Goal: Task Accomplishment & Management: Manage account settings

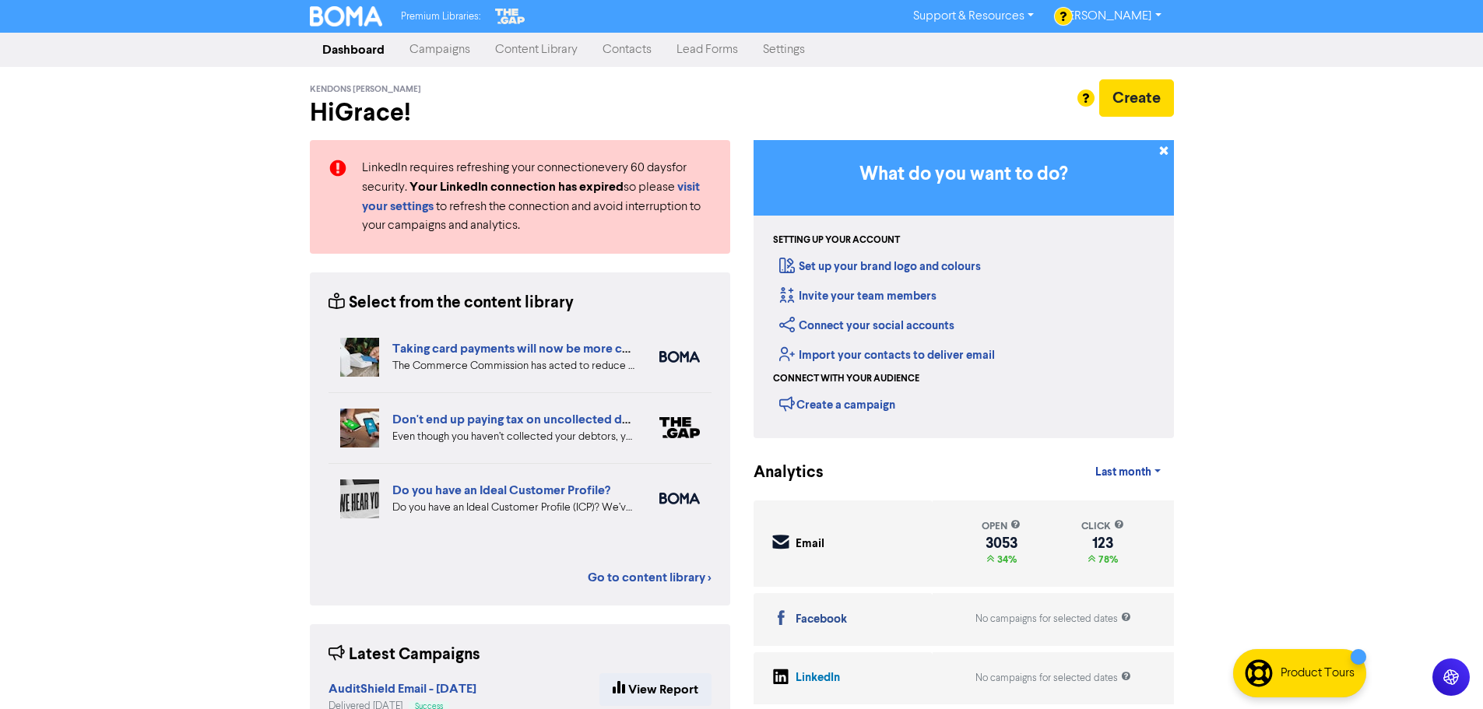
click at [627, 58] on link "Contacts" at bounding box center [627, 49] width 74 height 31
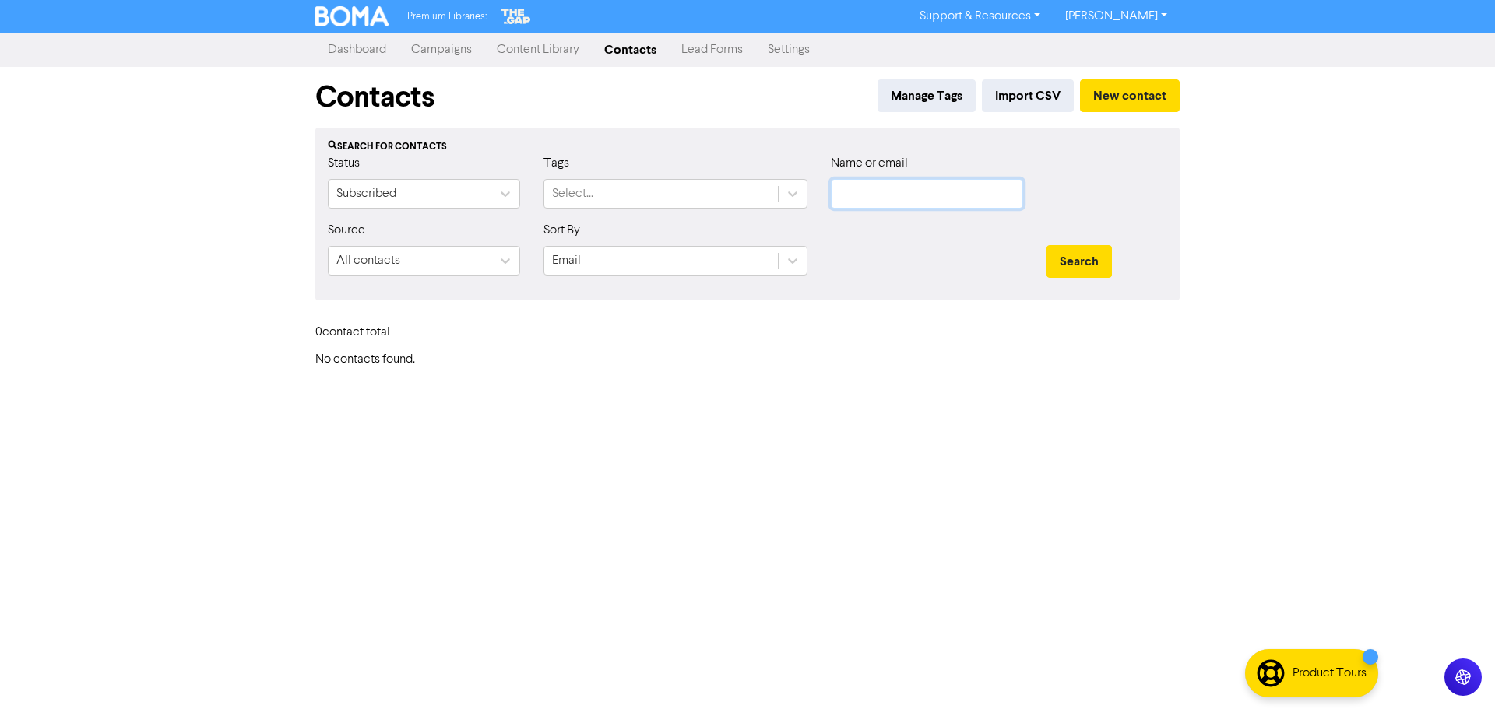
click at [946, 195] on input "text" at bounding box center [927, 194] width 192 height 30
paste input "[PERSON_NAME]"
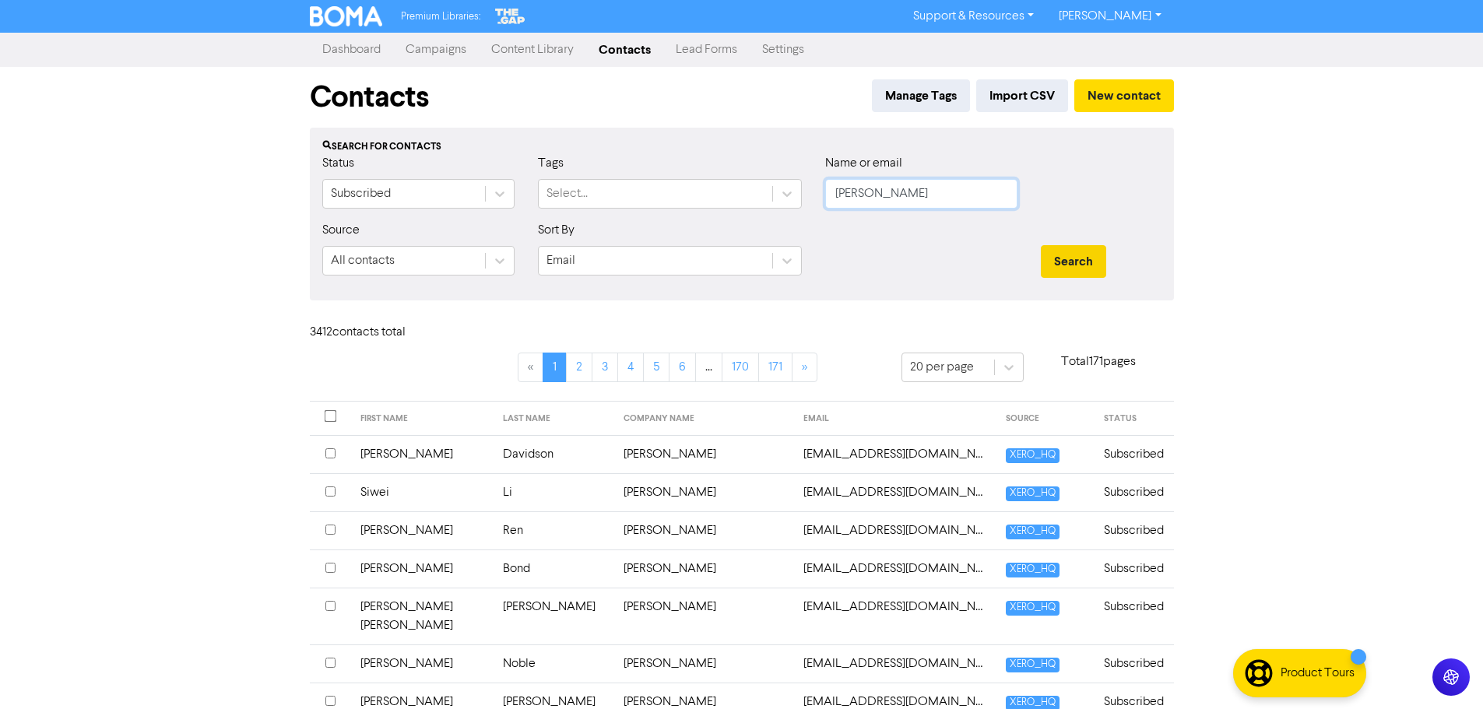
type input "[PERSON_NAME]"
click at [1082, 269] on button "Search" at bounding box center [1073, 261] width 65 height 33
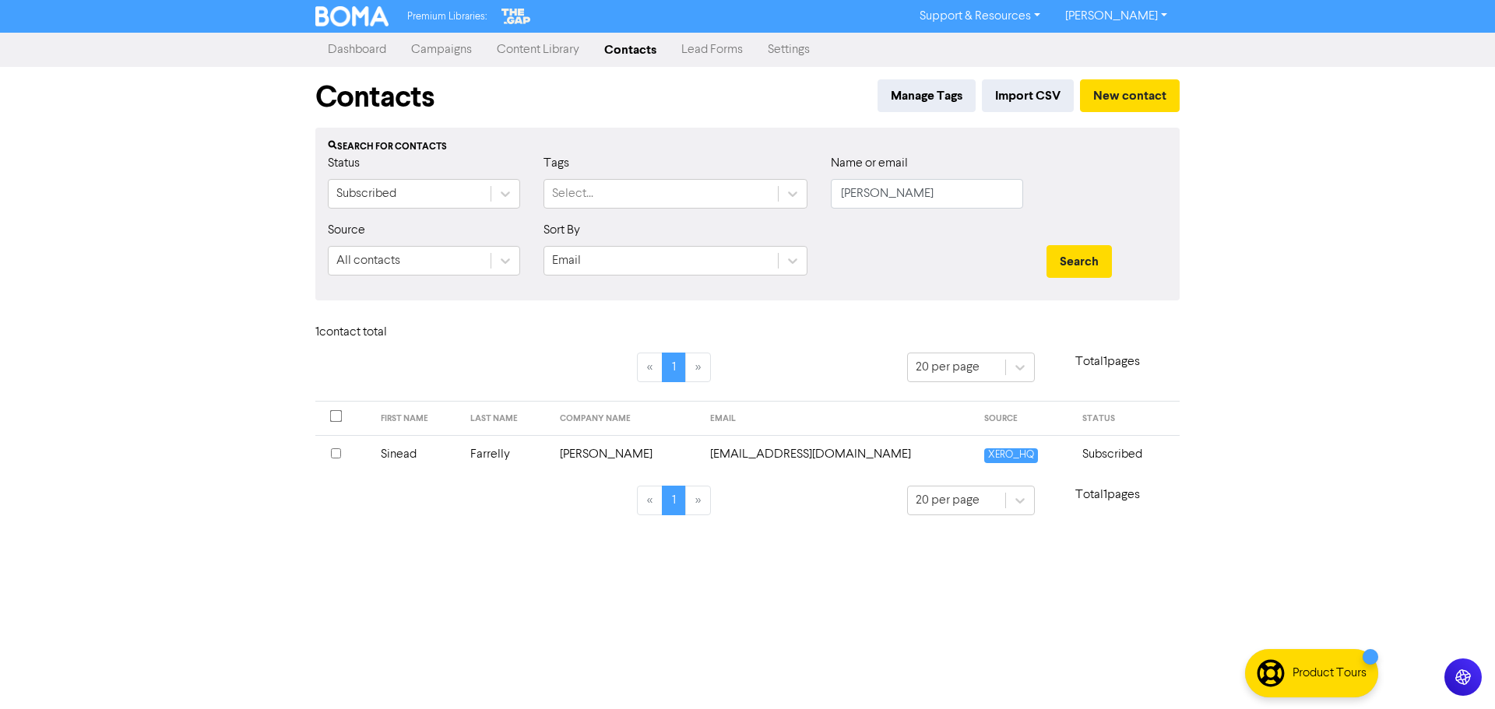
drag, startPoint x: 601, startPoint y: 456, endPoint x: 618, endPoint y: 443, distance: 21.6
click at [602, 456] on td "[PERSON_NAME]" at bounding box center [625, 454] width 151 height 38
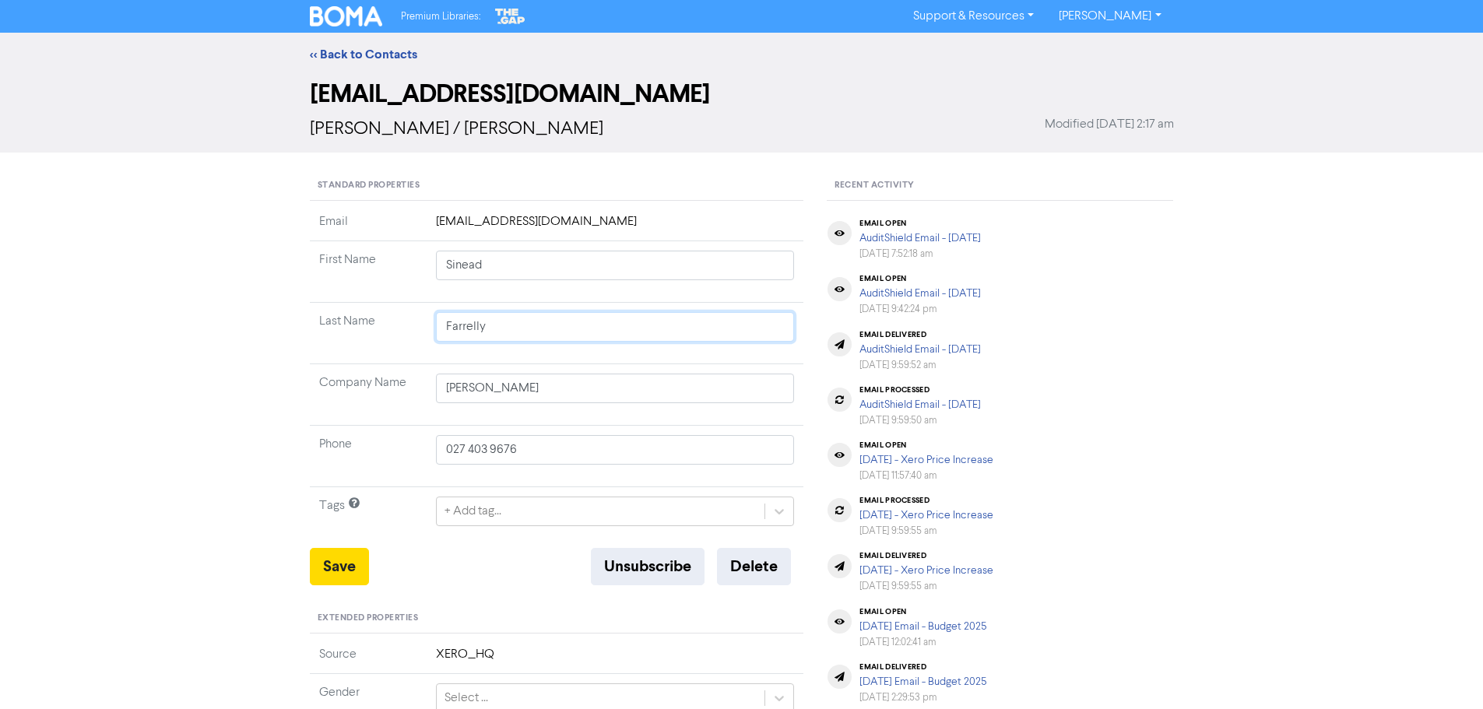
click at [538, 319] on input "Farrelly" at bounding box center [615, 327] width 359 height 30
type input "W"
type input "Wa"
type input "Wal"
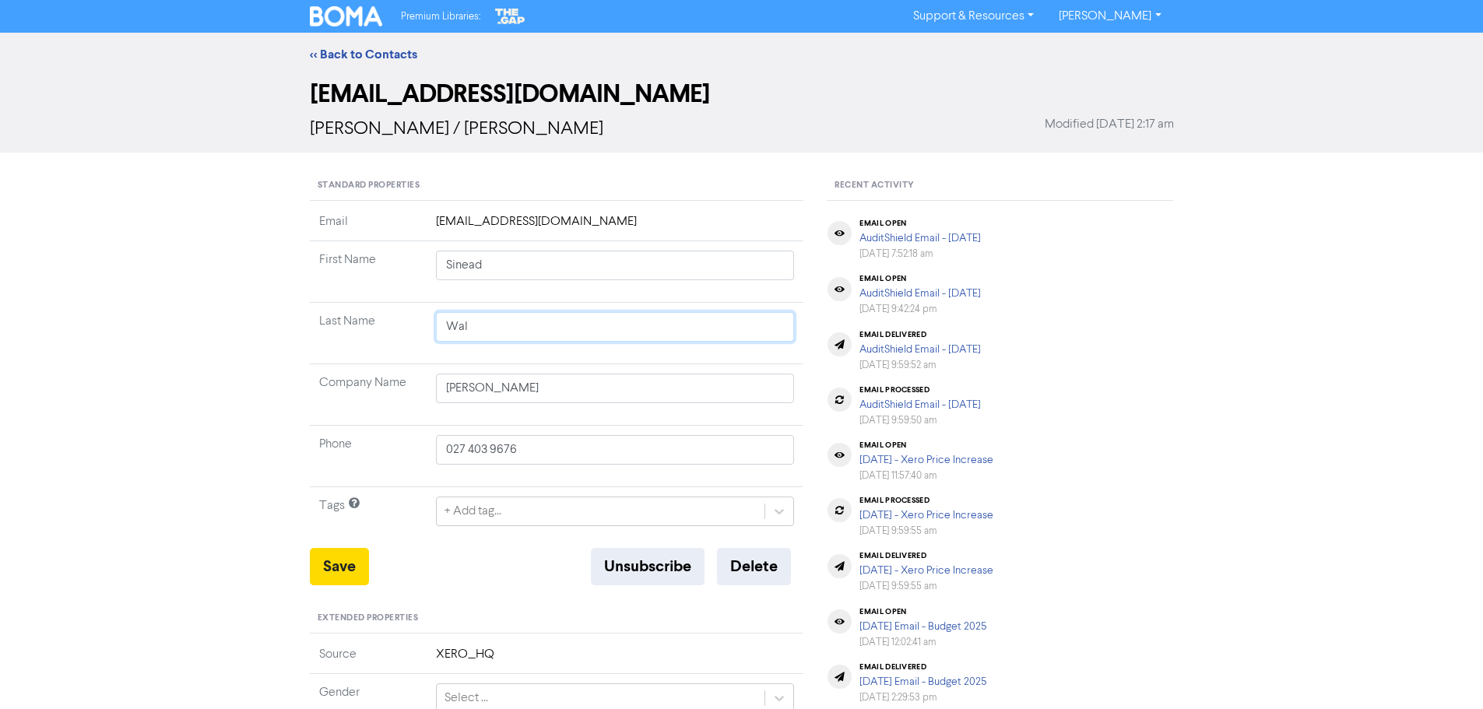
type input "Walk"
type input "[PERSON_NAME]"
click at [322, 553] on button "Save" at bounding box center [339, 566] width 59 height 37
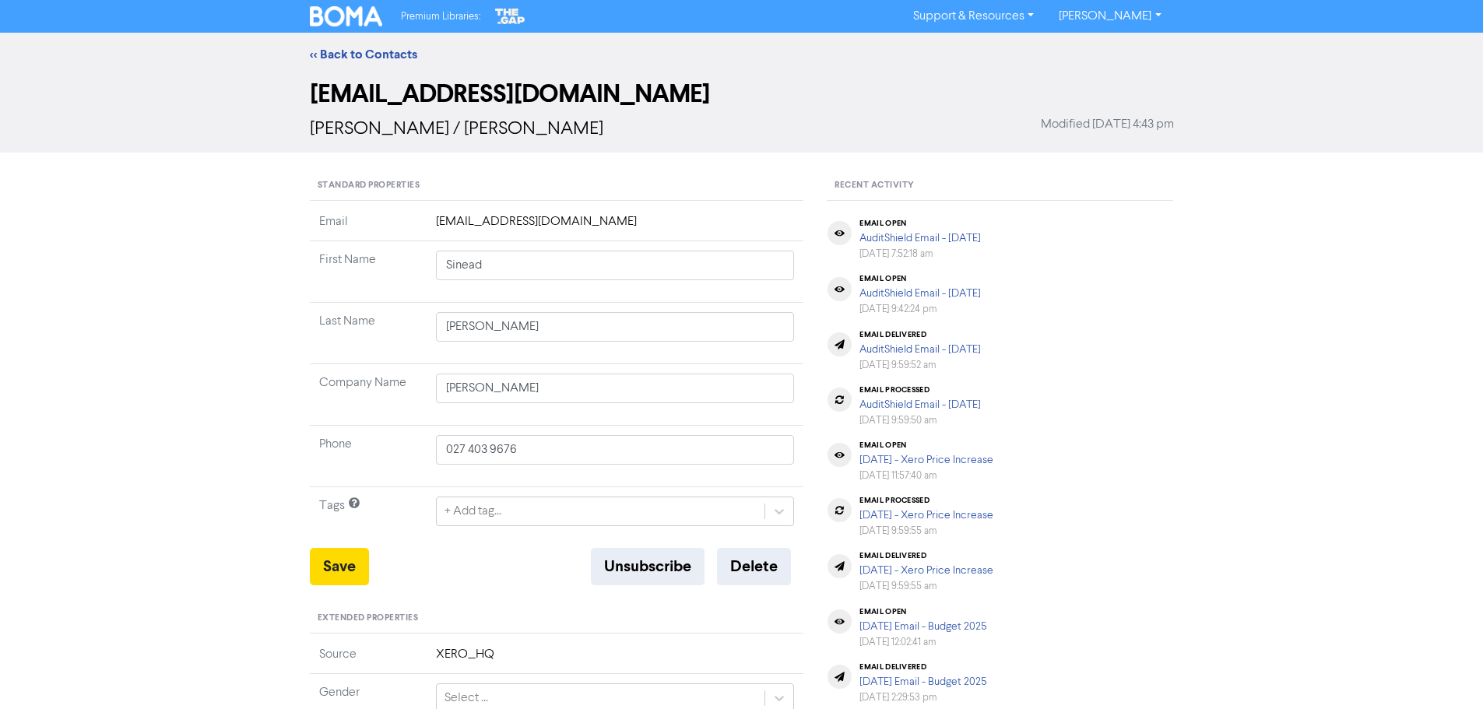
click at [351, 42] on div "<< Back to Contacts" at bounding box center [741, 55] width 1483 height 44
click at [343, 51] on link "<< Back to Contacts" at bounding box center [363, 55] width 107 height 16
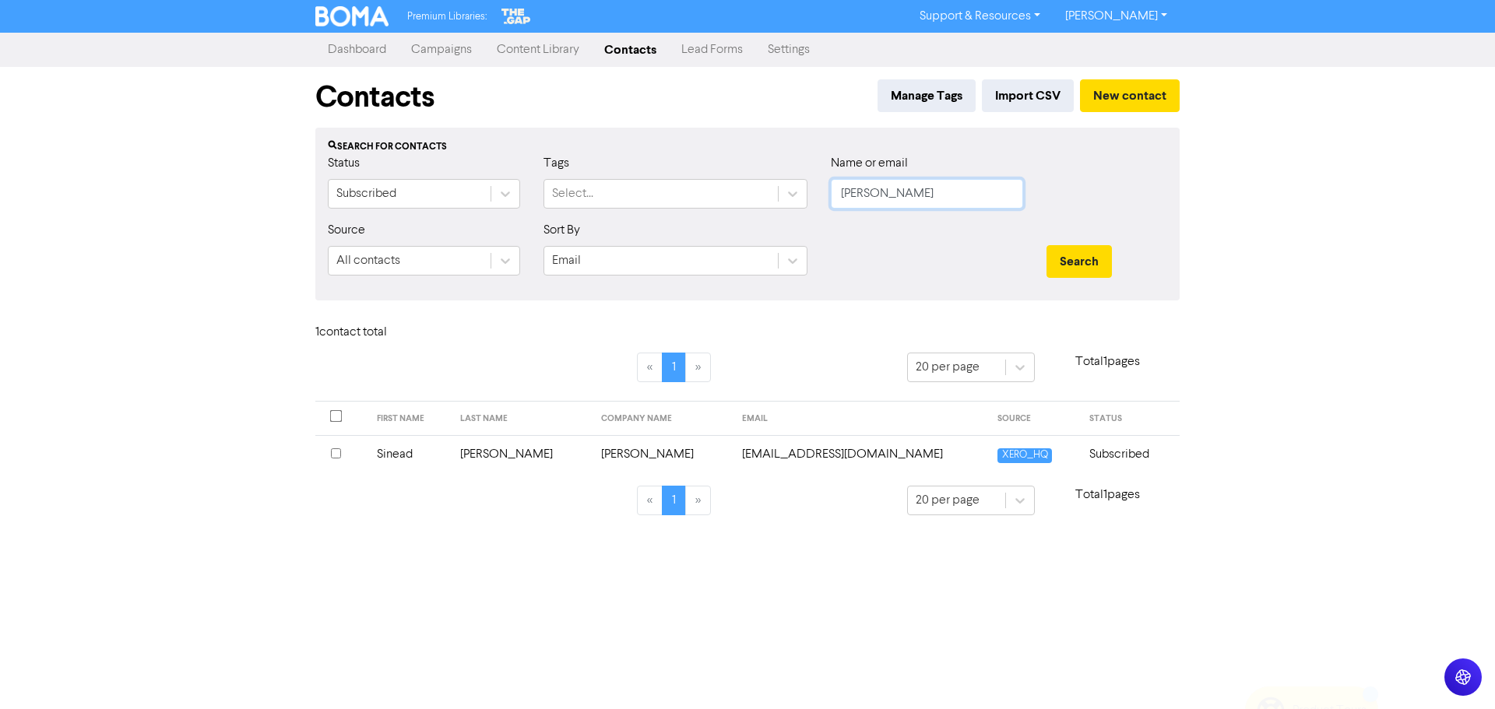
click at [959, 189] on input "[PERSON_NAME]" at bounding box center [927, 194] width 192 height 30
click at [958, 189] on input "[PERSON_NAME]" at bounding box center [927, 194] width 192 height 30
paste input "[PERSON_NAME]"
type input "[PERSON_NAME]"
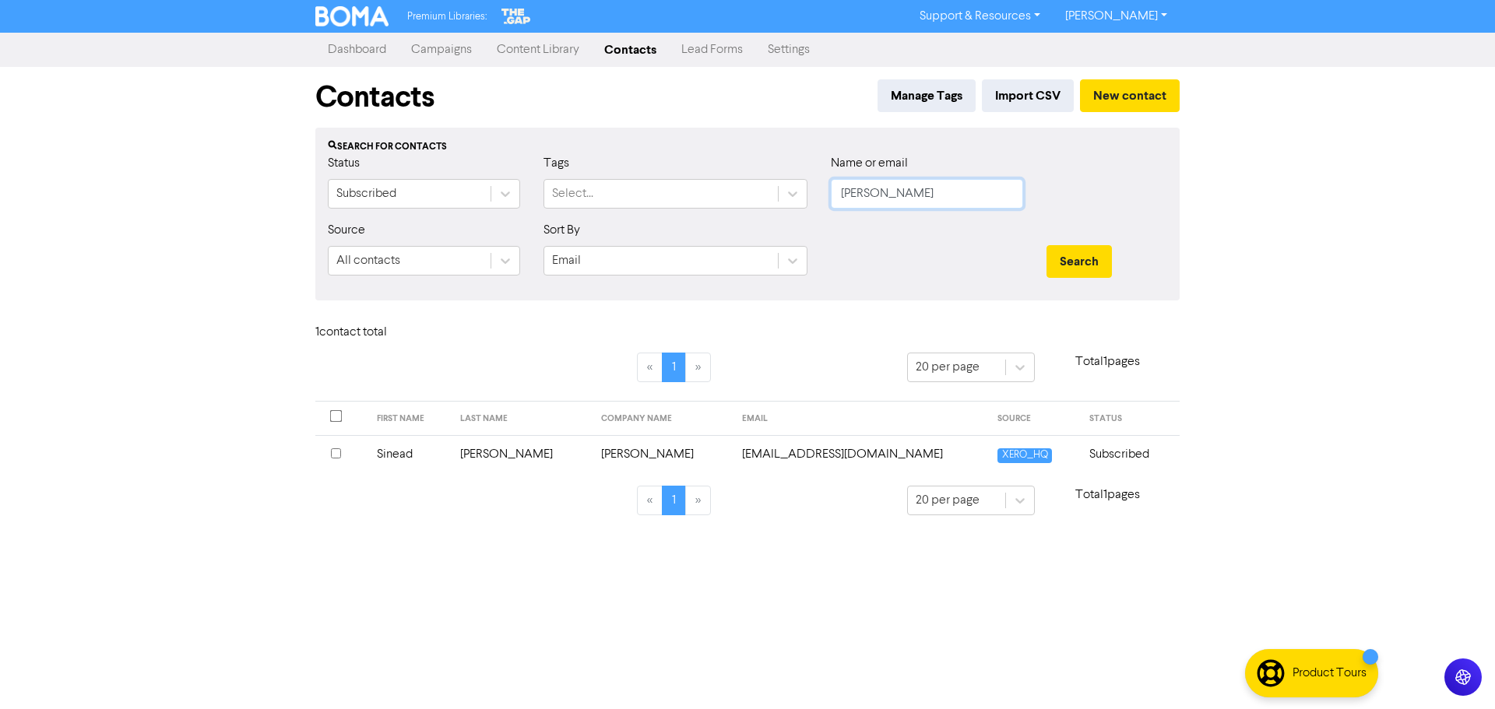
click at [1046, 245] on button "Search" at bounding box center [1078, 261] width 65 height 33
click at [592, 457] on td "[PERSON_NAME]" at bounding box center [662, 454] width 141 height 38
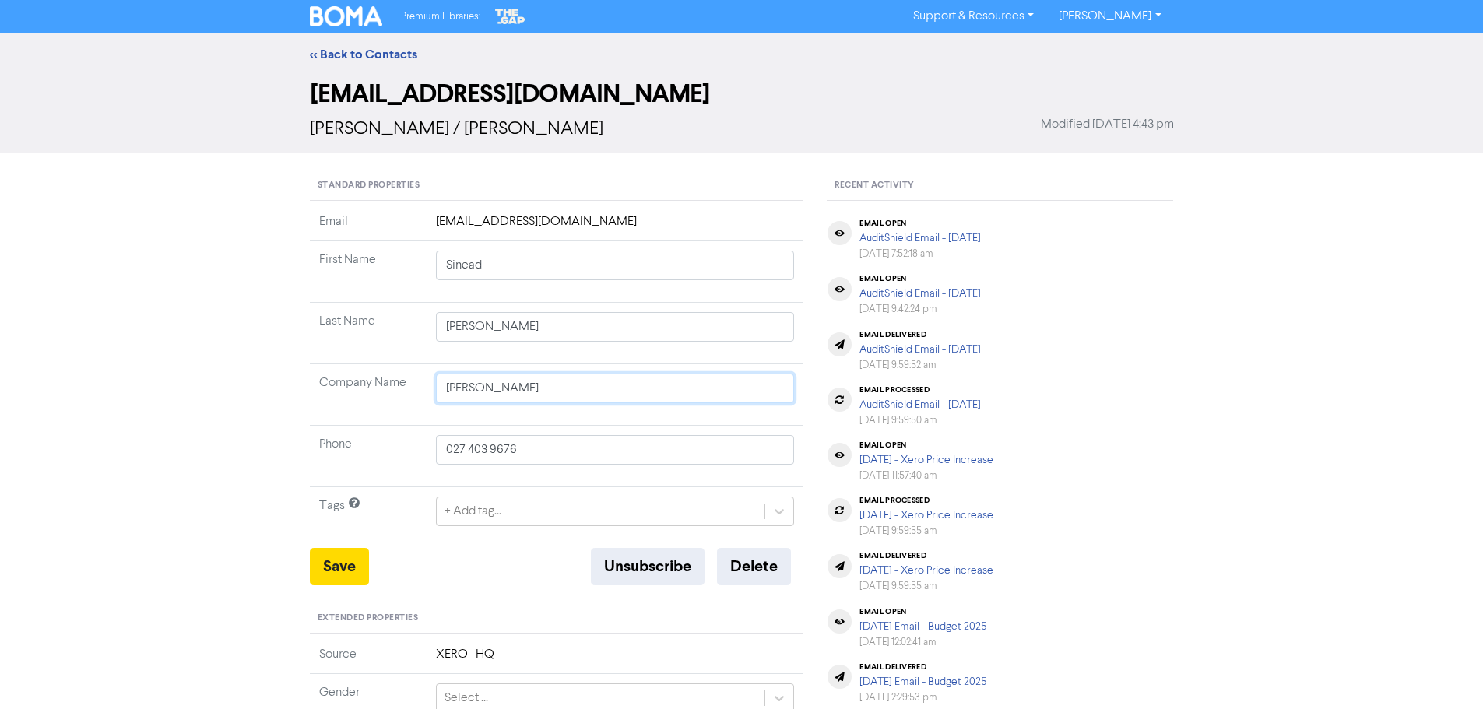
drag, startPoint x: 427, startPoint y: 400, endPoint x: 404, endPoint y: 404, distance: 22.9
click at [404, 403] on tr "Company Name [PERSON_NAME]" at bounding box center [557, 395] width 494 height 62
click at [355, 562] on button "Save" at bounding box center [339, 566] width 59 height 37
click at [382, 53] on link "<< Back to Contacts" at bounding box center [363, 55] width 107 height 16
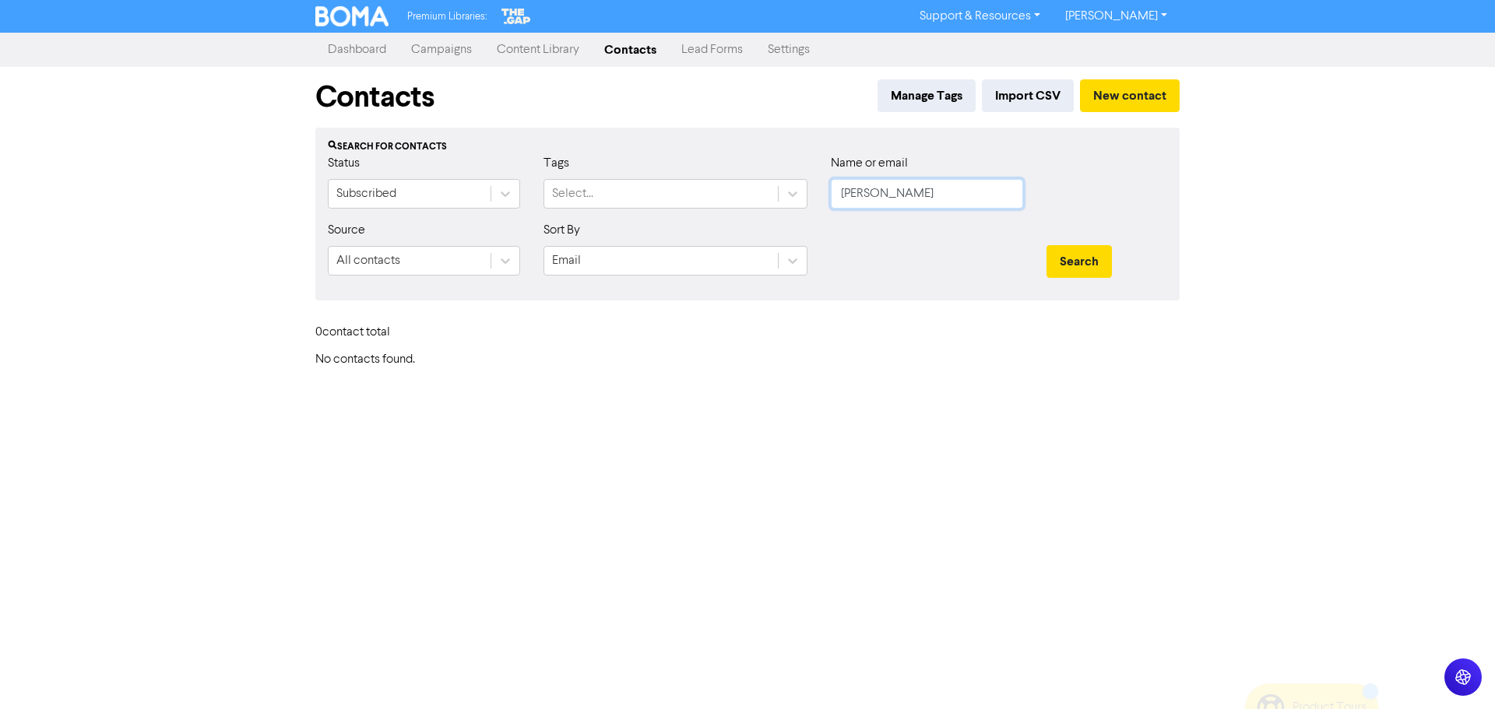
click at [985, 185] on input "[PERSON_NAME]" at bounding box center [927, 194] width 192 height 30
click at [979, 188] on input "[PERSON_NAME]" at bounding box center [927, 194] width 192 height 30
paste input "[PERSON_NAME]"
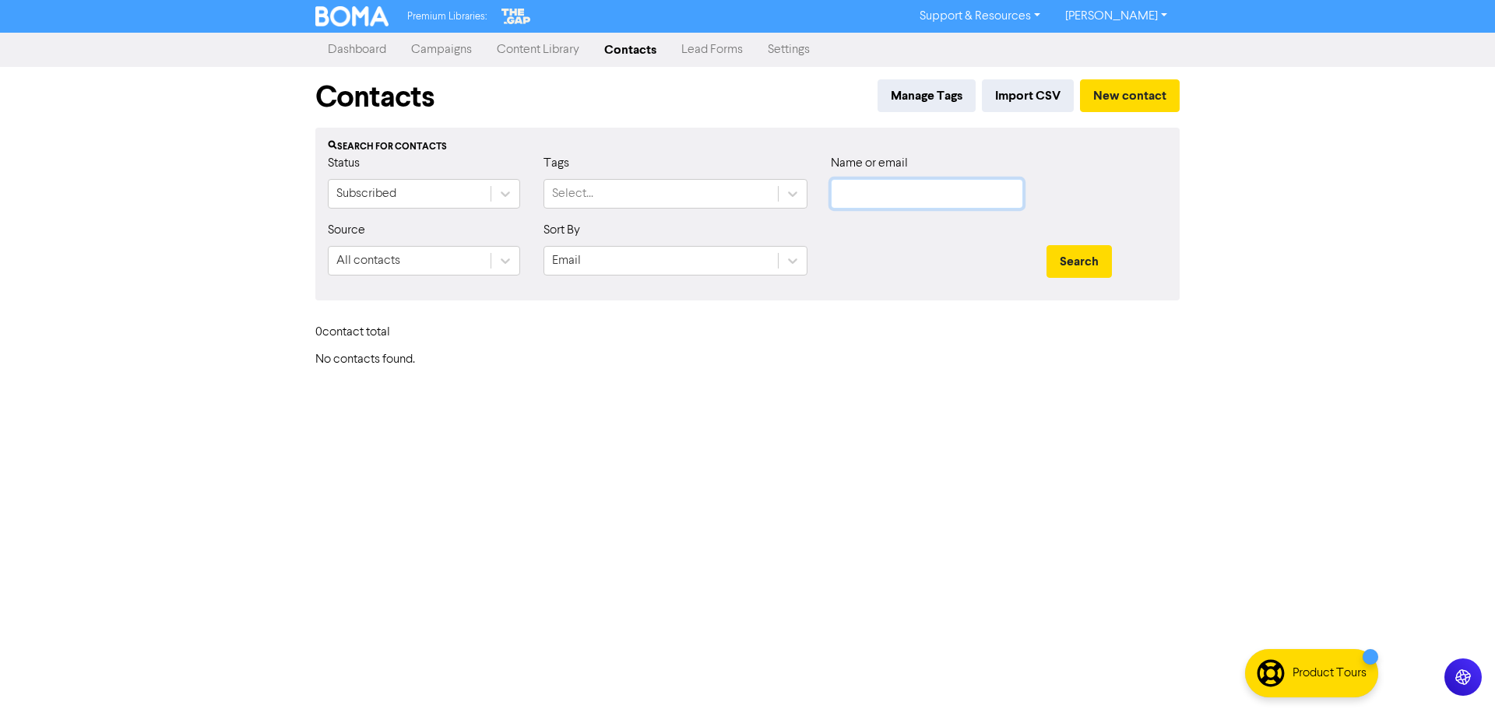
type input "[PERSON_NAME]"
click at [1046, 245] on button "Search" at bounding box center [1078, 261] width 65 height 33
